Goal: Task Accomplishment & Management: Manage account settings

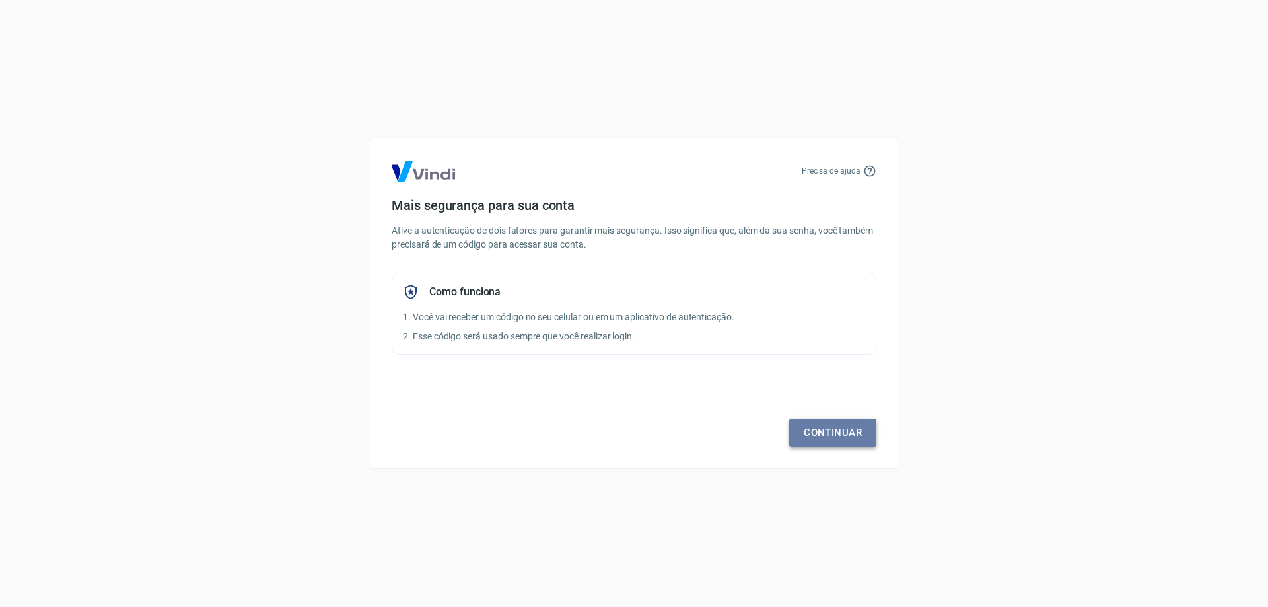
click at [814, 420] on link "Continuar" at bounding box center [832, 433] width 87 height 28
